Goal: Information Seeking & Learning: Learn about a topic

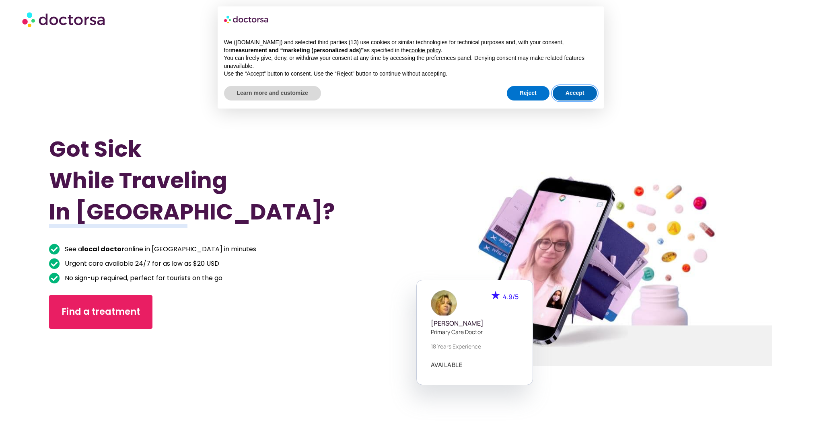
click at [579, 92] on button "Accept" at bounding box center [575, 93] width 45 height 14
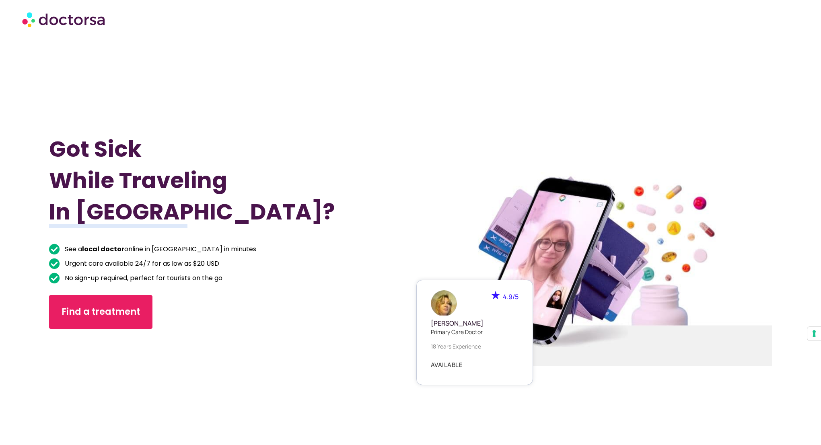
click at [444, 133] on div at bounding box center [591, 269] width 388 height 479
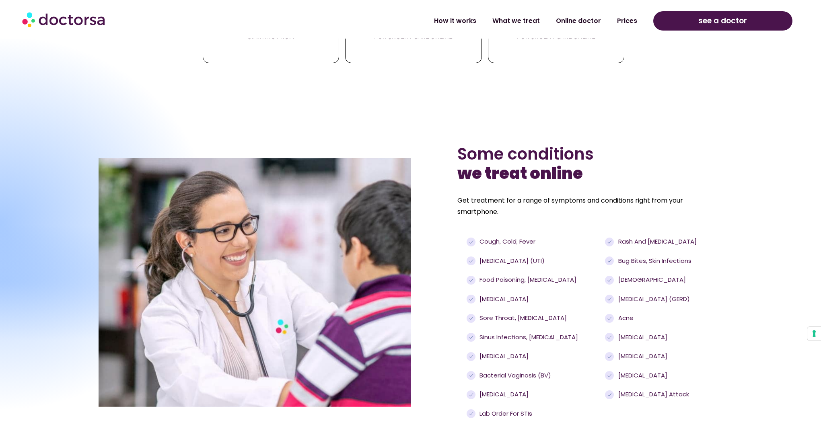
scroll to position [634, 0]
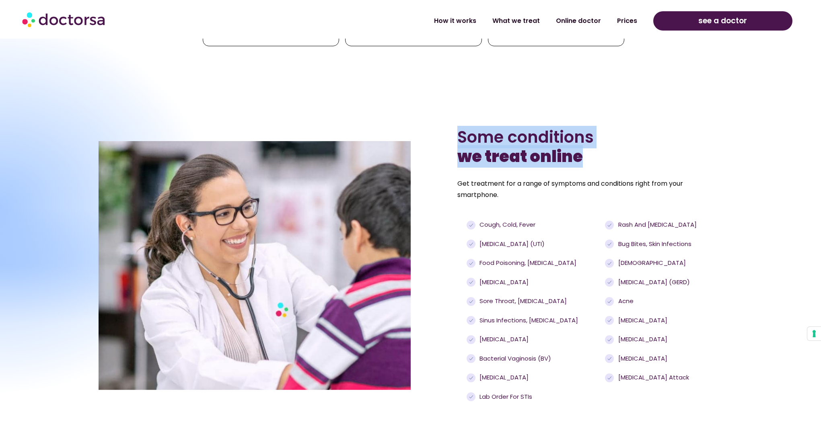
drag, startPoint x: 461, startPoint y: 136, endPoint x: 602, endPoint y: 152, distance: 141.7
click at [603, 152] on h2 "Some conditions we treat online" at bounding box center [589, 147] width 265 height 39
click at [602, 152] on h2 "Some conditions we treat online" at bounding box center [589, 147] width 265 height 39
drag, startPoint x: 602, startPoint y: 152, endPoint x: 422, endPoint y: 127, distance: 181.6
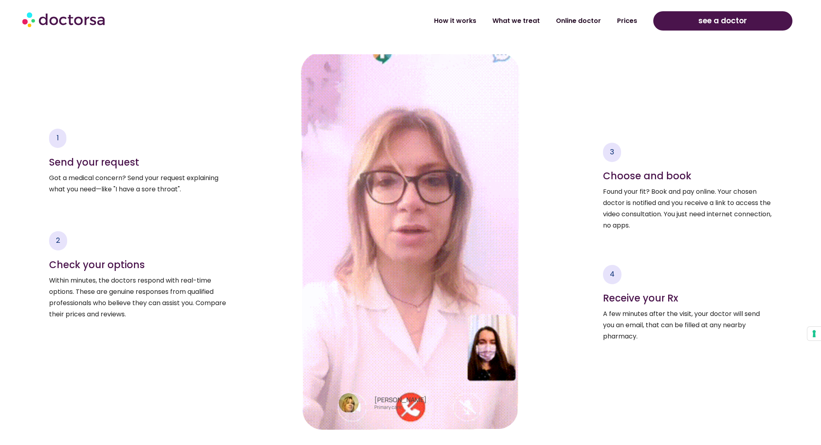
scroll to position [1188, 0]
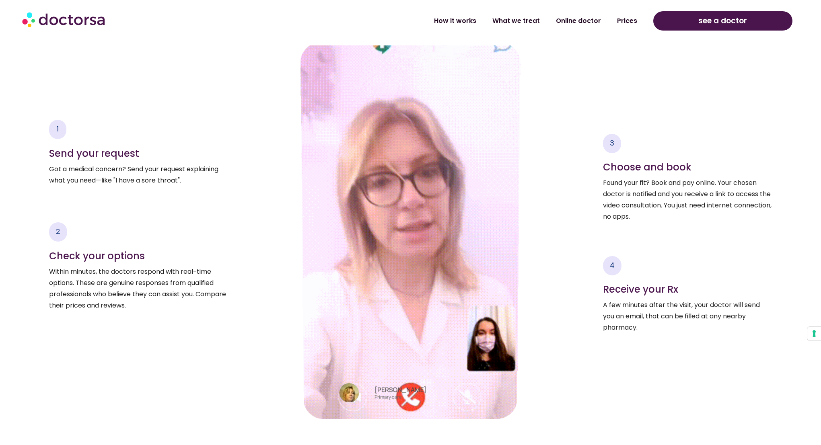
drag, startPoint x: 459, startPoint y: 331, endPoint x: 399, endPoint y: 329, distance: 60.4
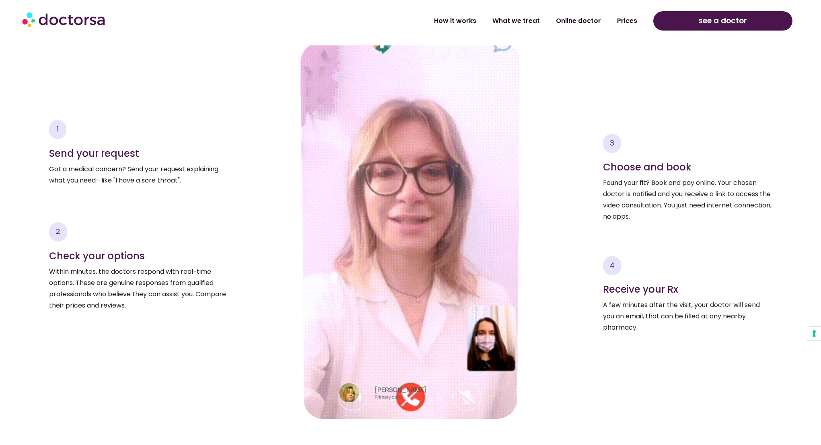
click at [399, 330] on div at bounding box center [410, 212] width 147 height 304
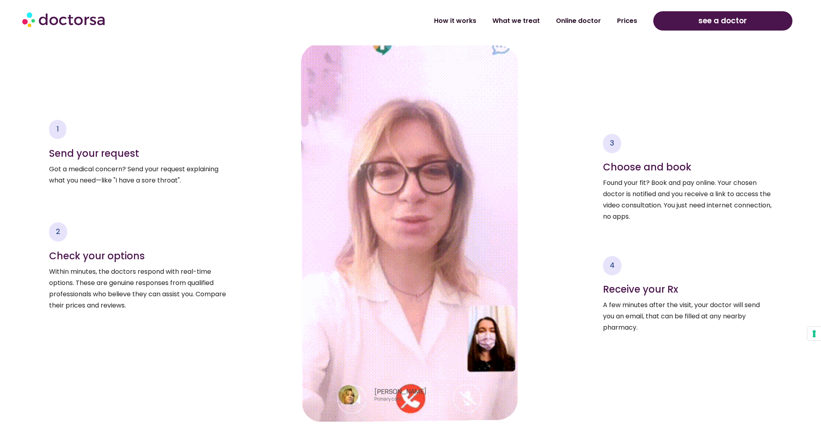
click at [563, 259] on div "3 Choose and book Found your fit? Book and pay online. Your chosen doctor is no…" at bounding box center [651, 233] width 241 height 377
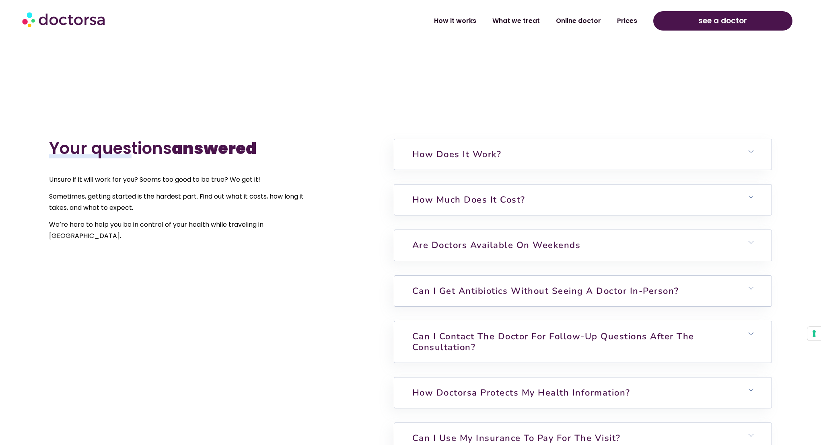
scroll to position [1865, 0]
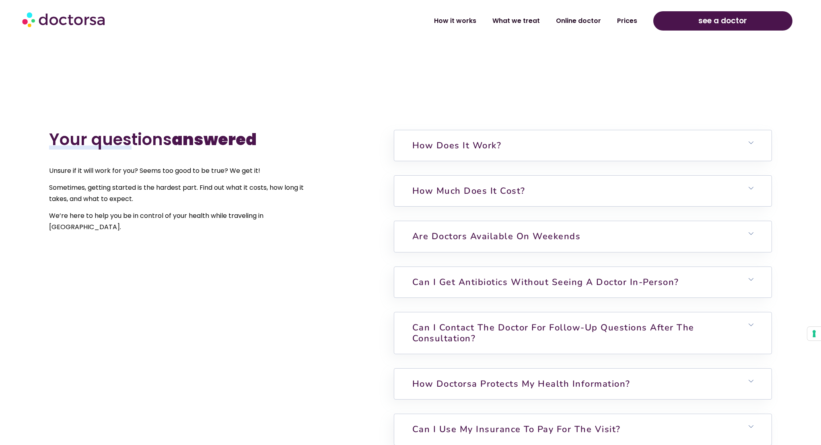
click at [130, 130] on h2 "Your questions answered" at bounding box center [185, 139] width 272 height 19
click at [225, 140] on b "answered" at bounding box center [214, 139] width 85 height 23
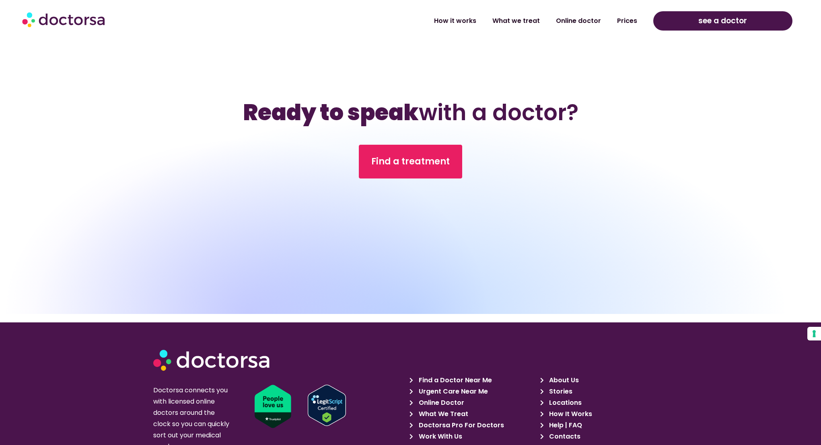
scroll to position [2574, 0]
